Goal: Task Accomplishment & Management: Use online tool/utility

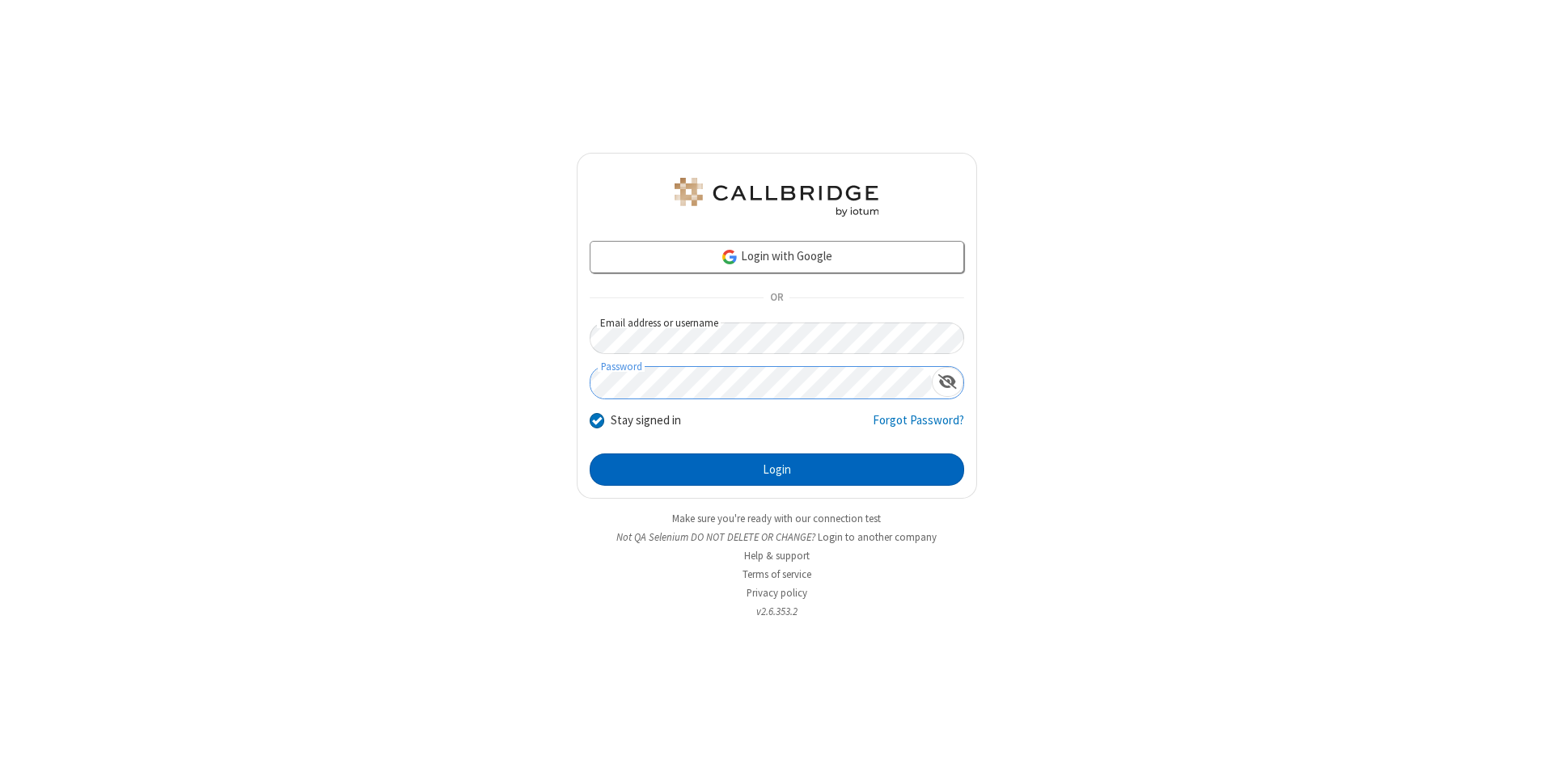
click at [776, 470] on button "Login" at bounding box center [776, 469] width 375 height 32
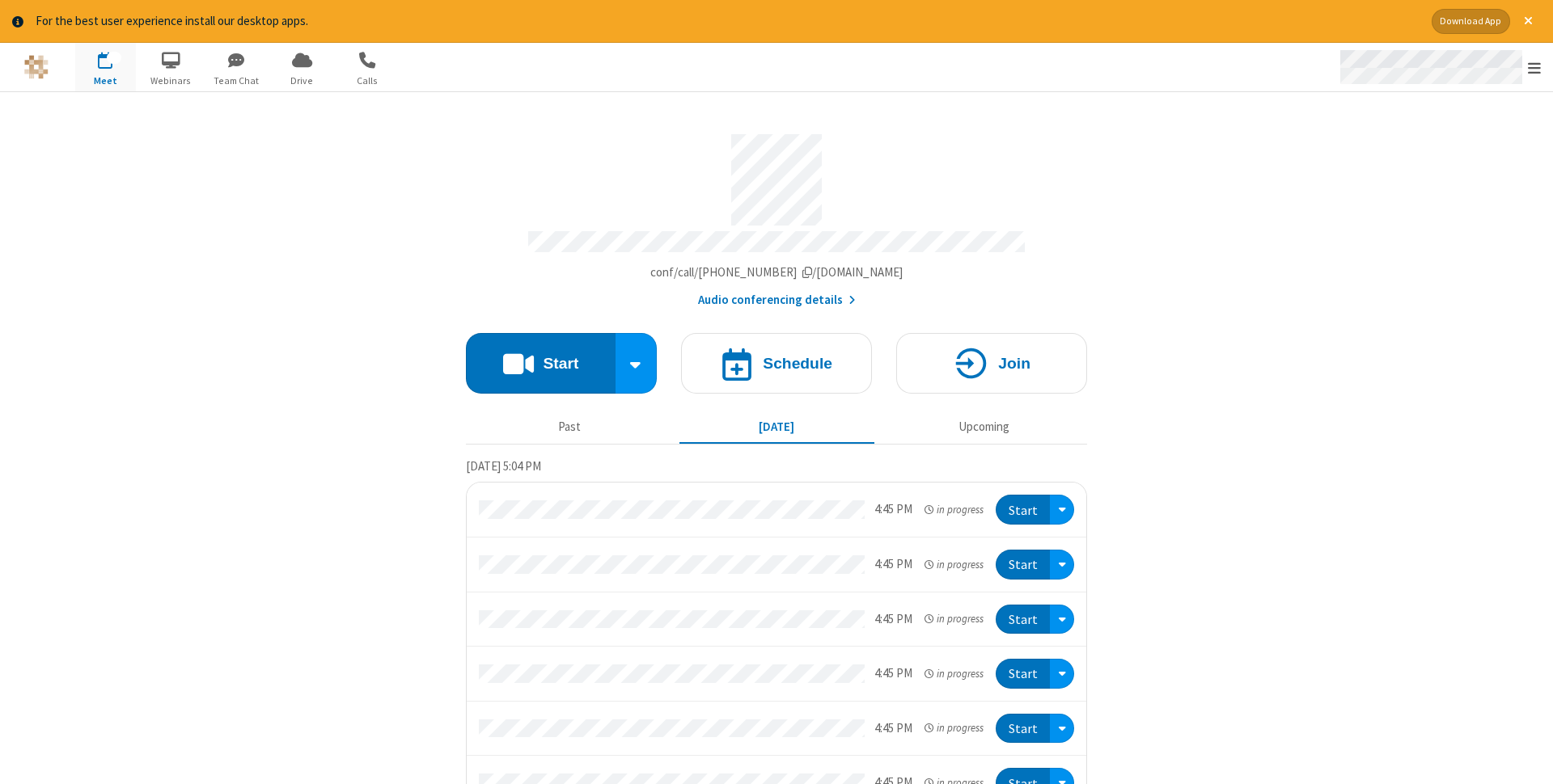
click at [1535, 67] on span "Open menu" at bounding box center [1534, 68] width 13 height 17
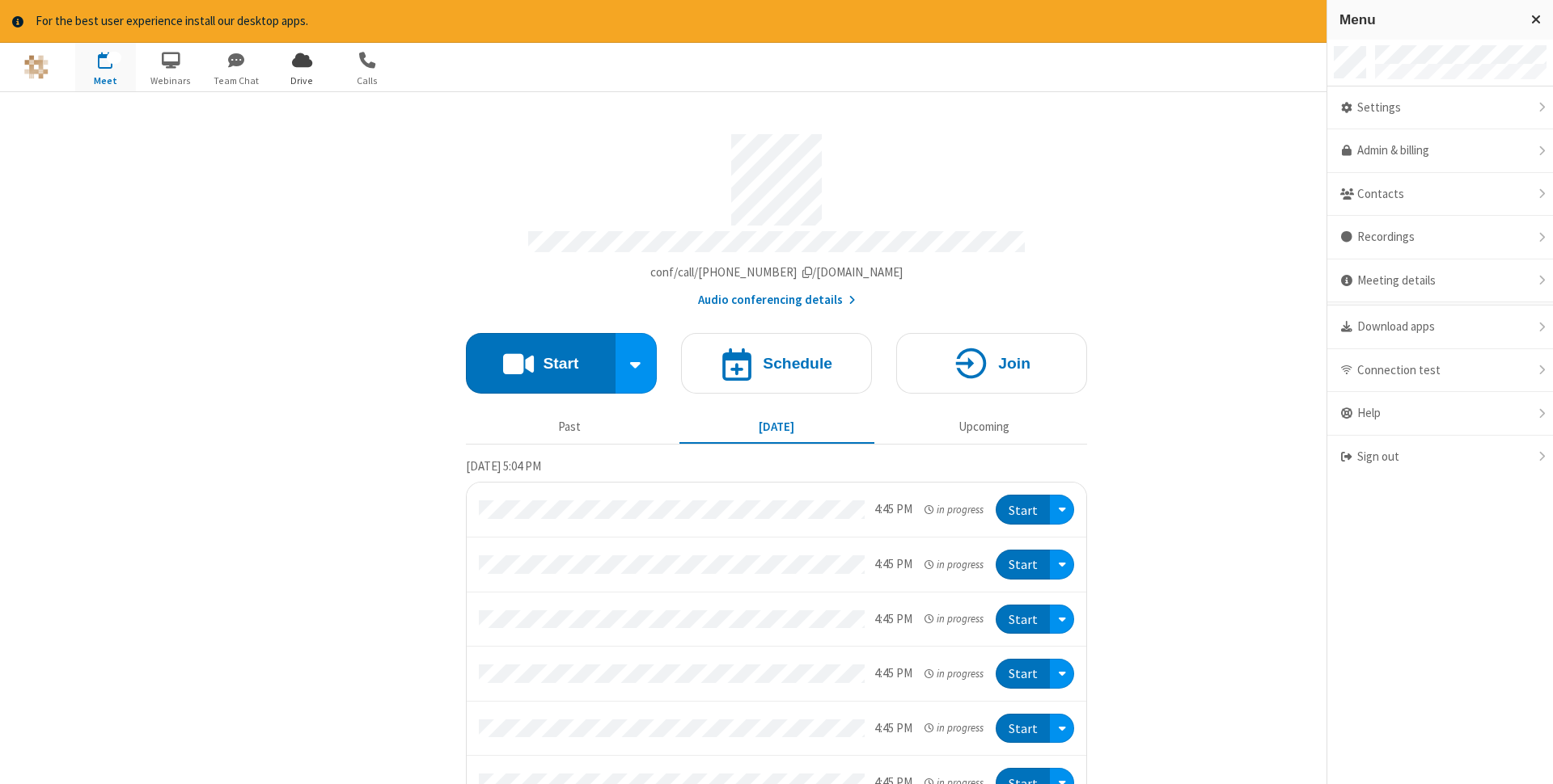
click at [302, 80] on span "Drive" at bounding box center [303, 81] width 61 height 15
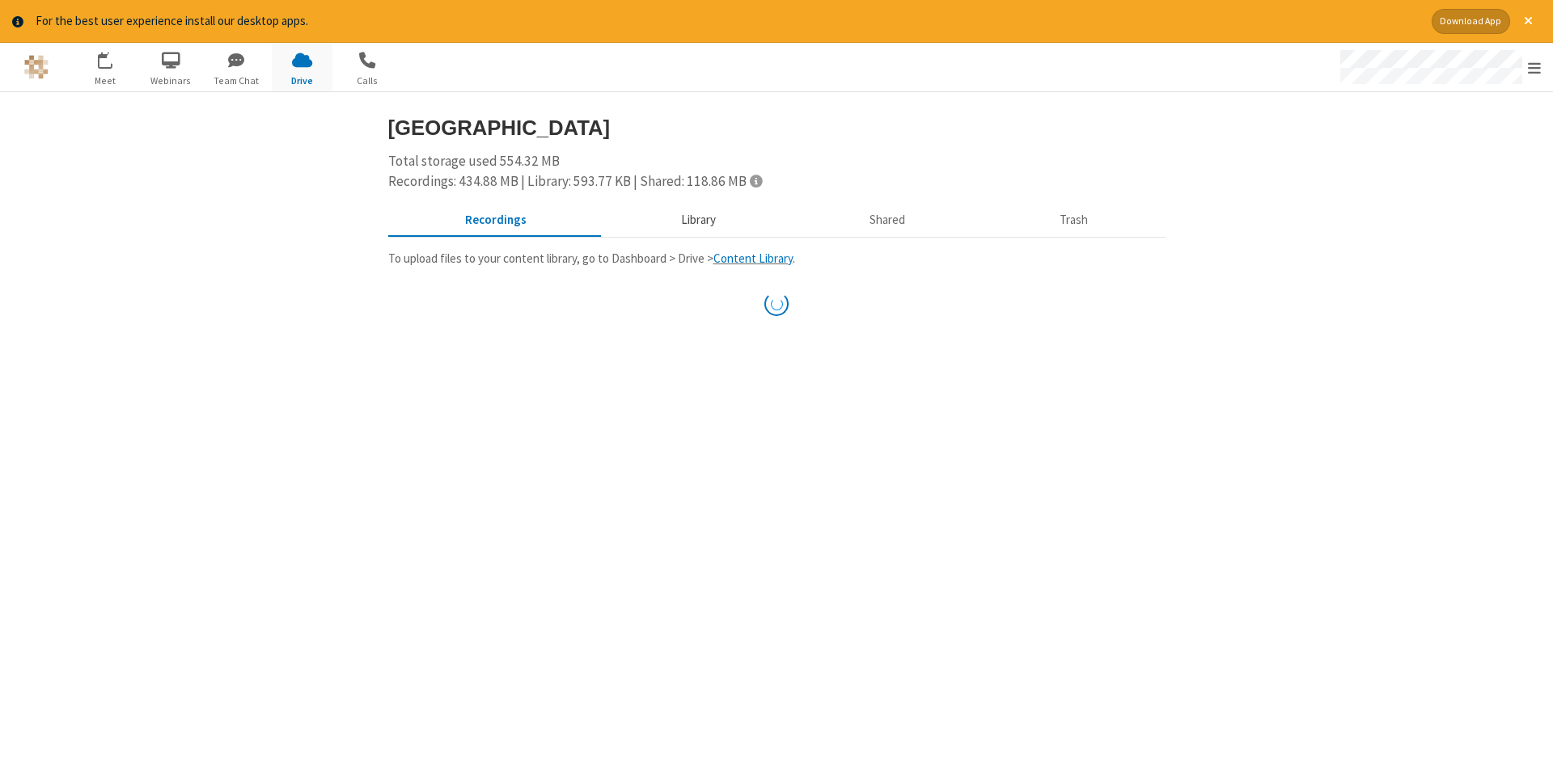
click at [696, 219] on button "Library" at bounding box center [698, 219] width 190 height 30
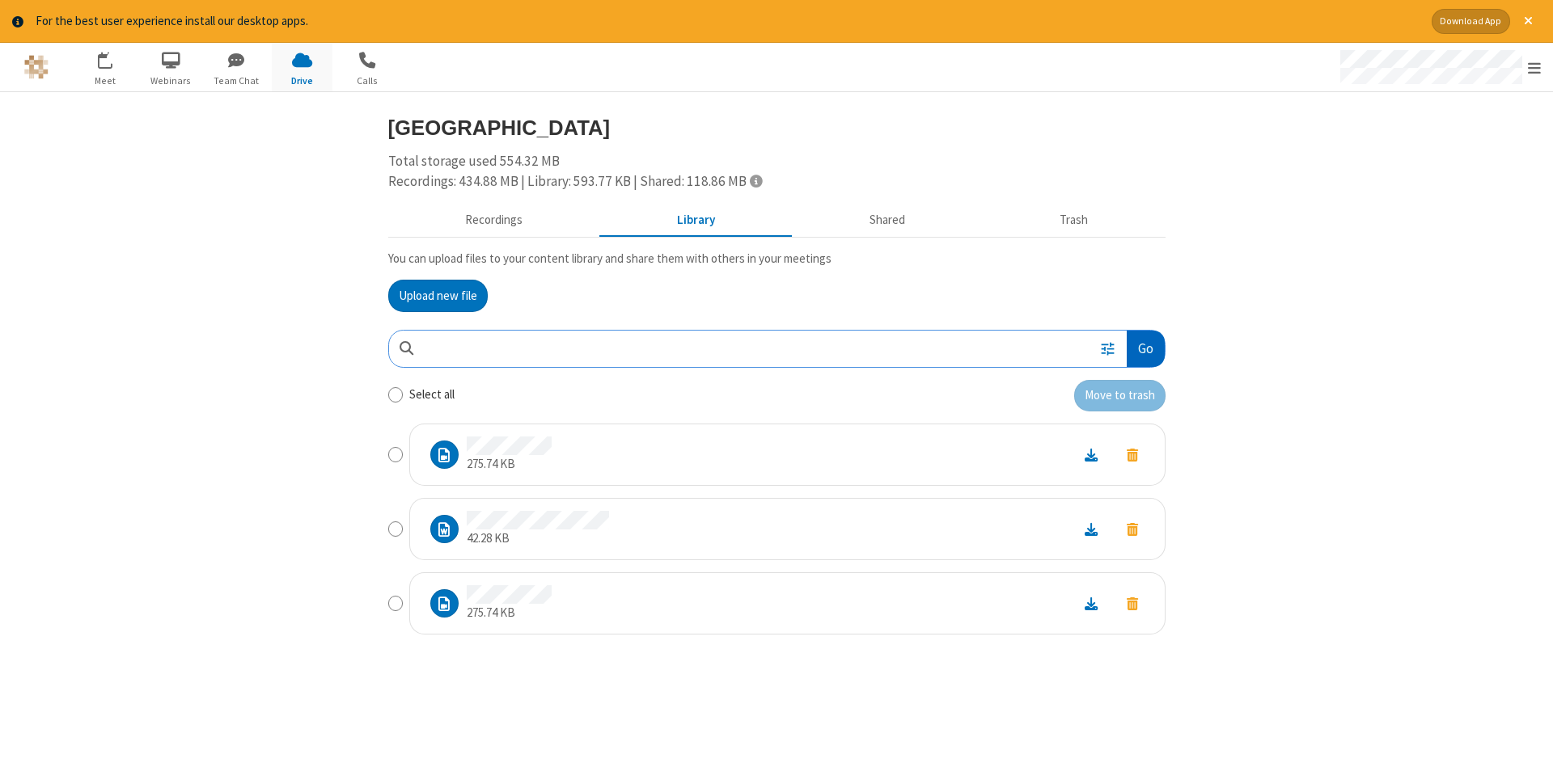
click at [1144, 349] on button "Go" at bounding box center [1145, 349] width 37 height 37
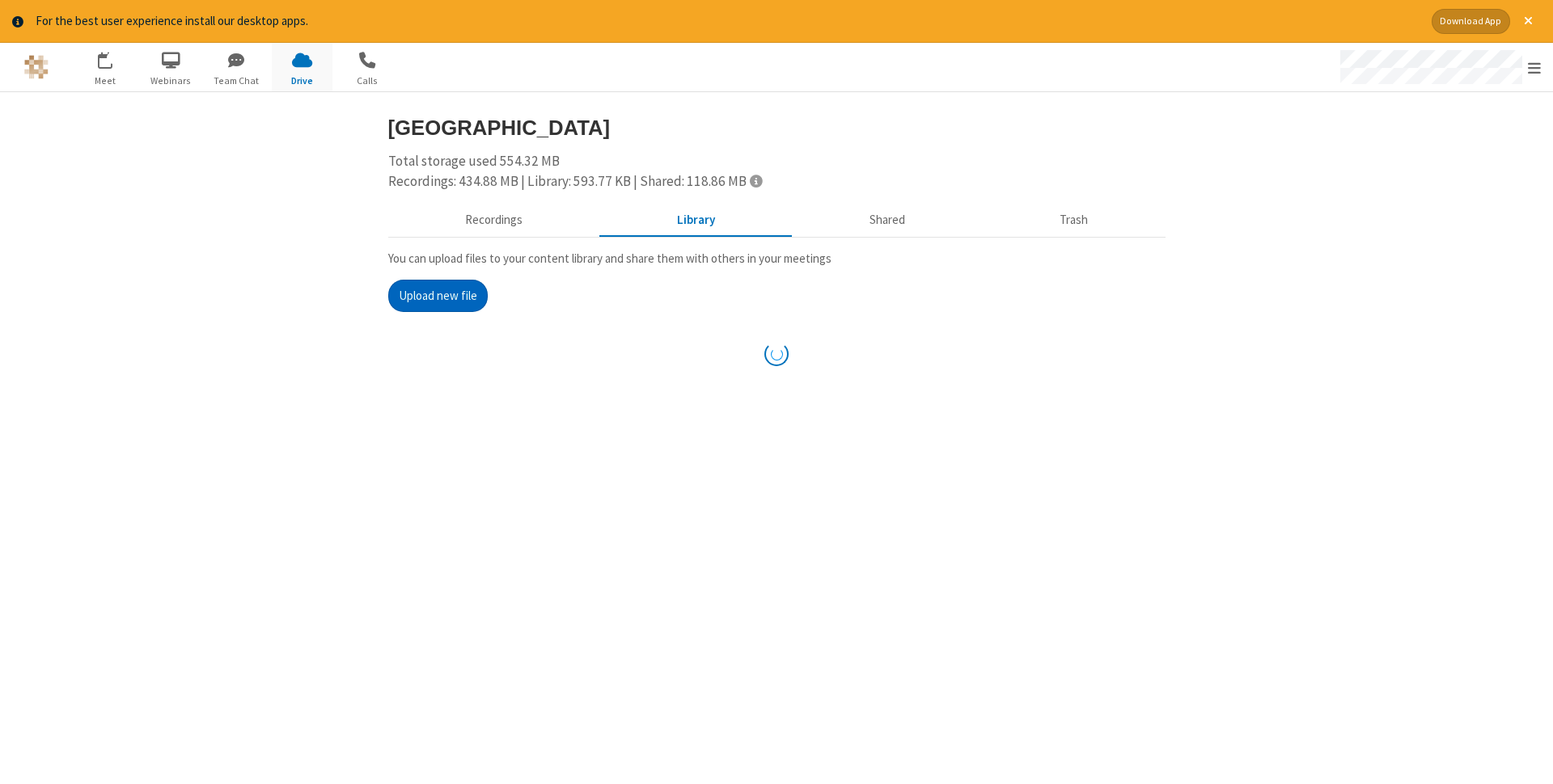
click at [437, 296] on button "Upload new file" at bounding box center [438, 296] width 99 height 32
